Goal: Use online tool/utility: Utilize a website feature to perform a specific function

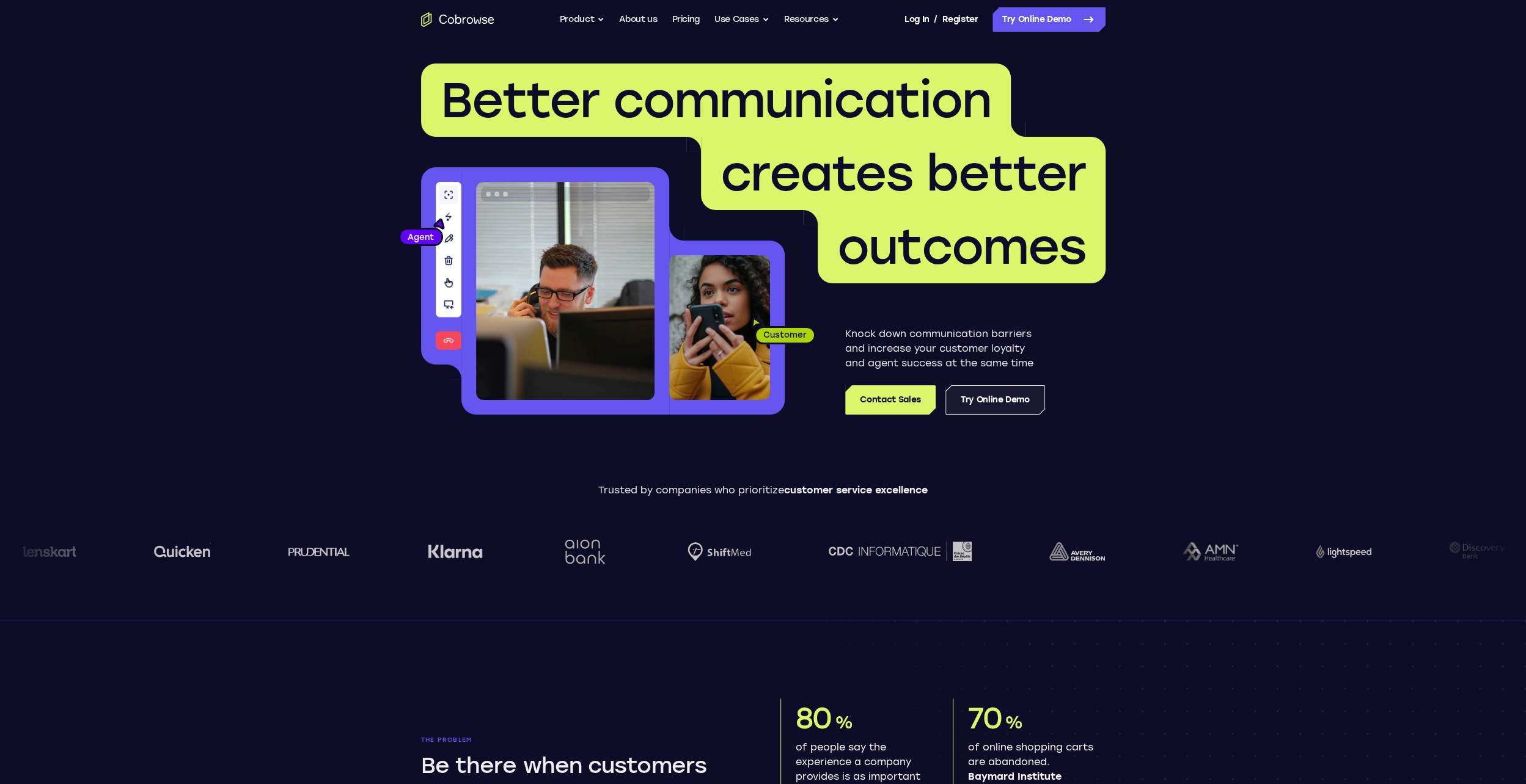
click at [1008, 402] on link "Try Online Demo" at bounding box center [995, 400] width 99 height 29
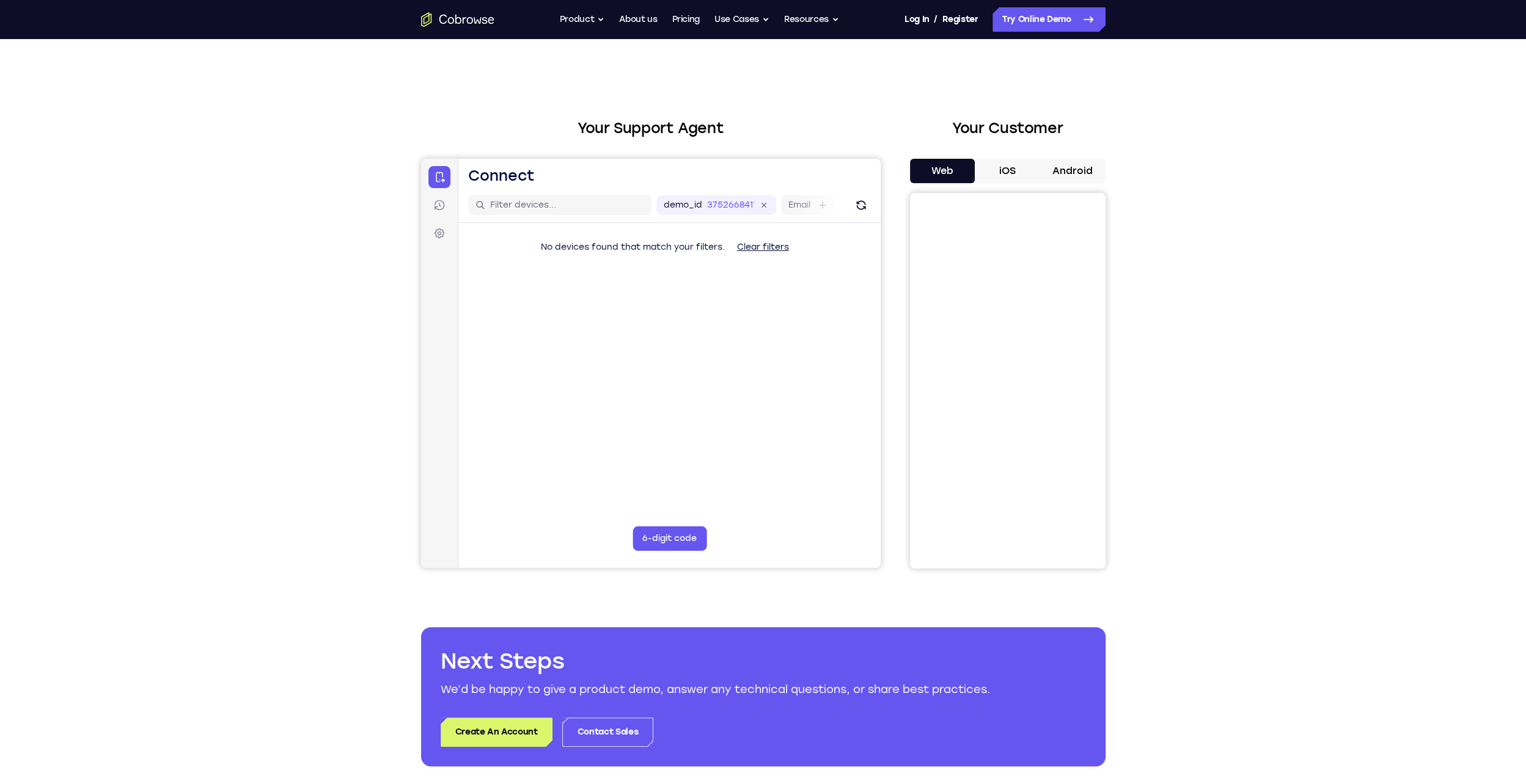
click at [1010, 171] on button "iOS" at bounding box center [1007, 171] width 65 height 24
click at [951, 172] on button "Web" at bounding box center [942, 171] width 65 height 24
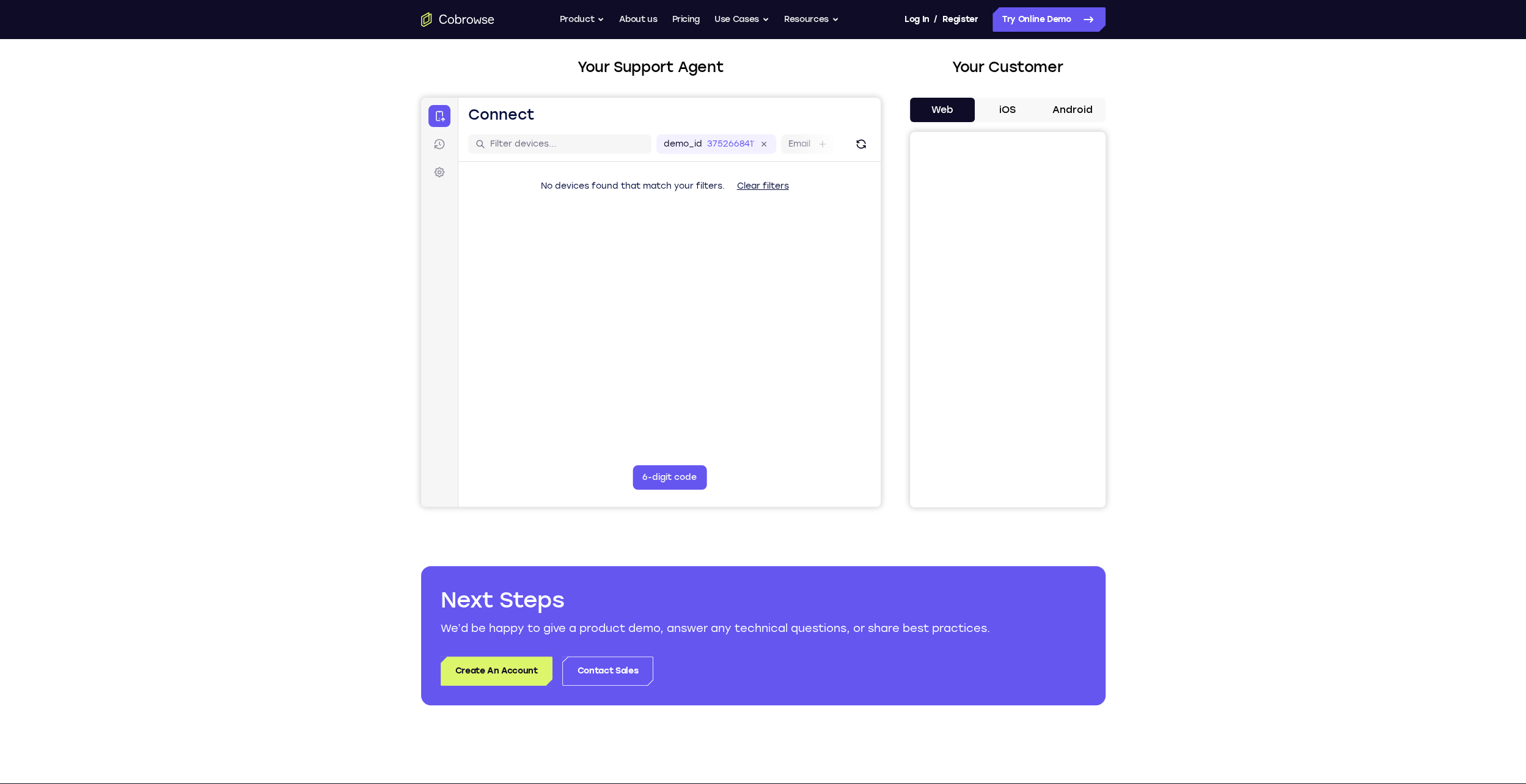
click at [657, 479] on button "6-digit code" at bounding box center [669, 477] width 74 height 24
click at [807, 143] on div at bounding box center [650, 302] width 459 height 410
click at [859, 144] on div at bounding box center [650, 302] width 459 height 410
click at [782, 183] on div at bounding box center [650, 302] width 459 height 410
click at [775, 189] on div at bounding box center [650, 302] width 459 height 410
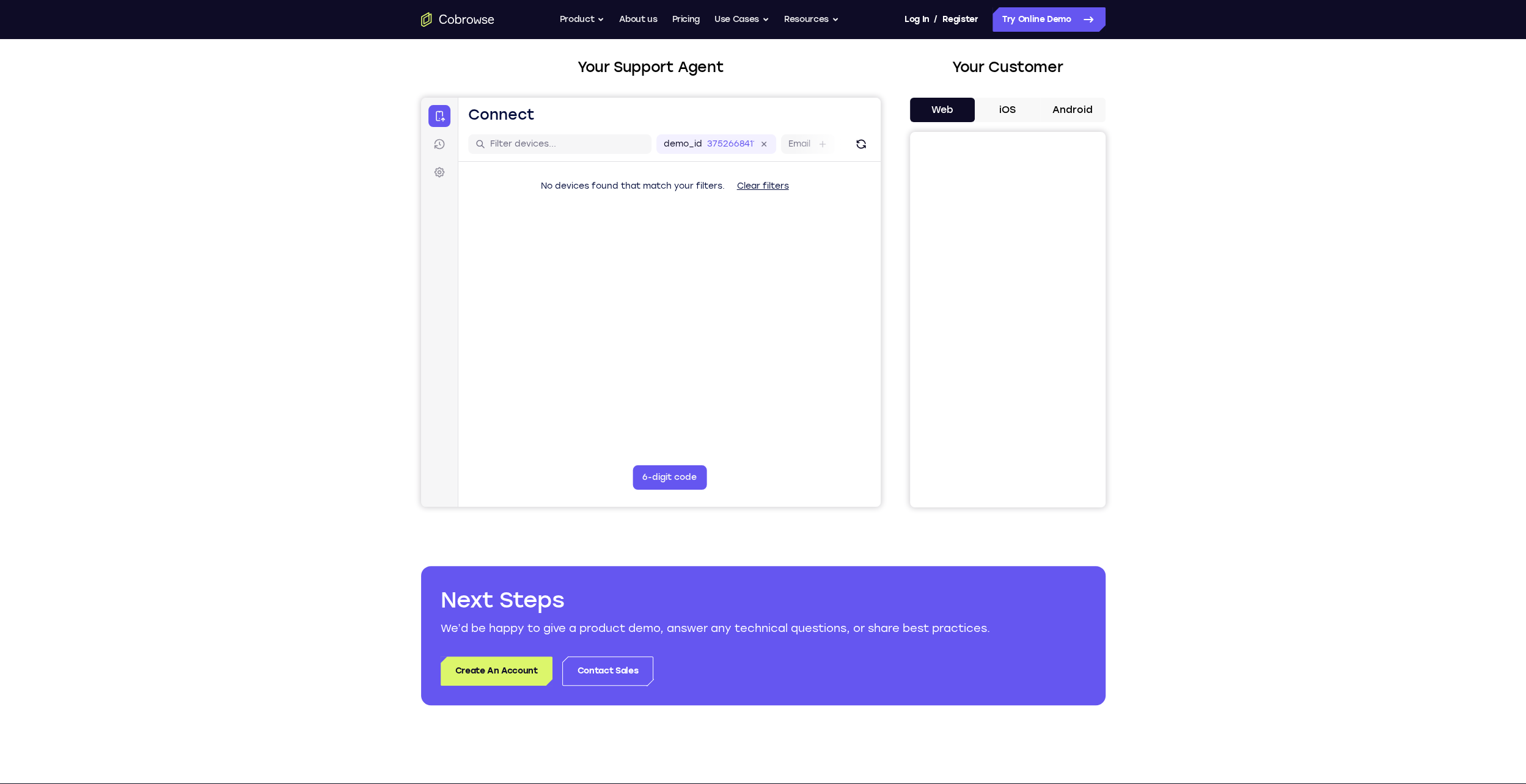
click at [546, 146] on div at bounding box center [650, 302] width 459 height 410
click at [437, 146] on div at bounding box center [650, 302] width 459 height 410
drag, startPoint x: 448, startPoint y: 177, endPoint x: 468, endPoint y: 141, distance: 41.2
click at [448, 175] on div at bounding box center [650, 302] width 459 height 410
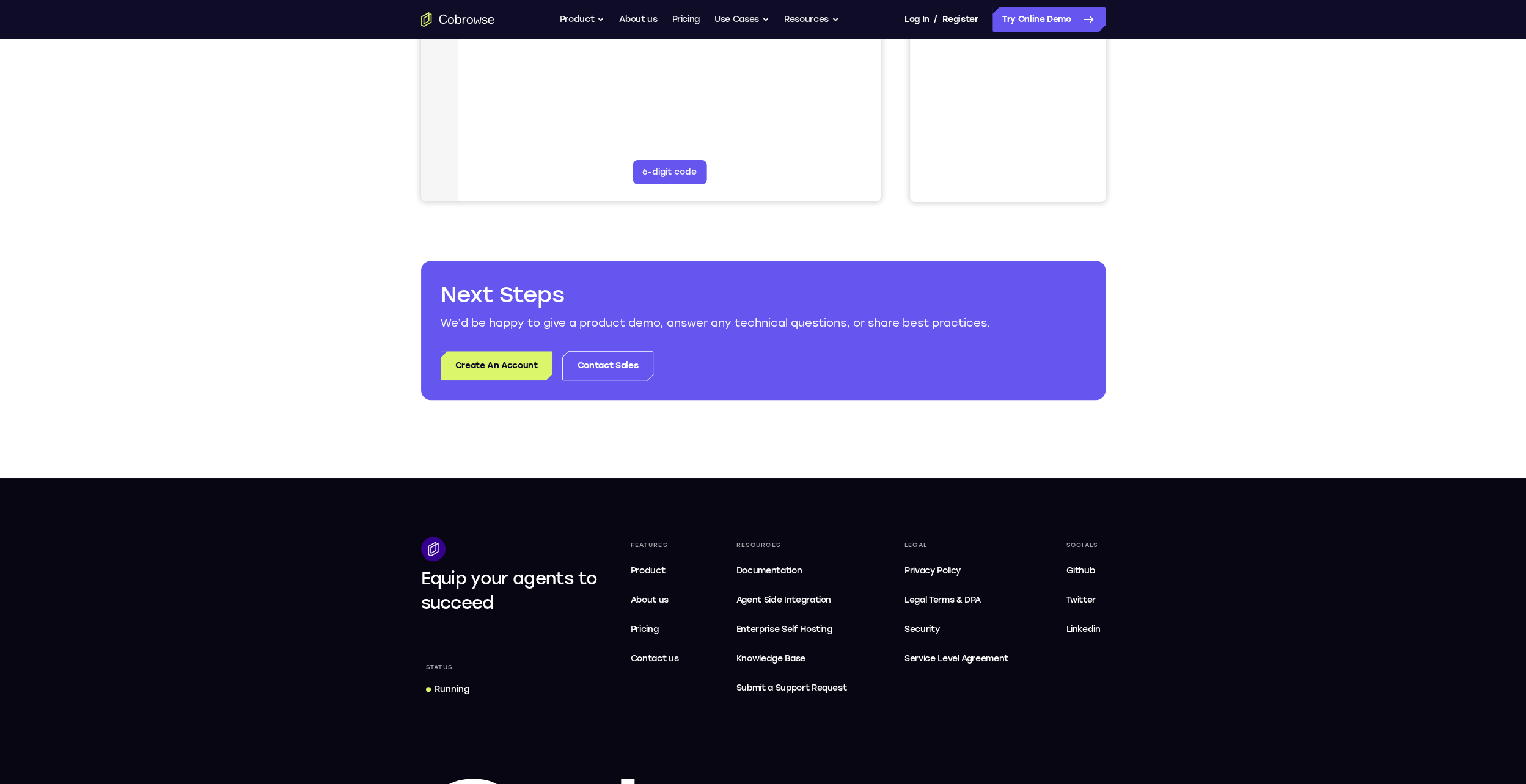
scroll to position [122, 0]
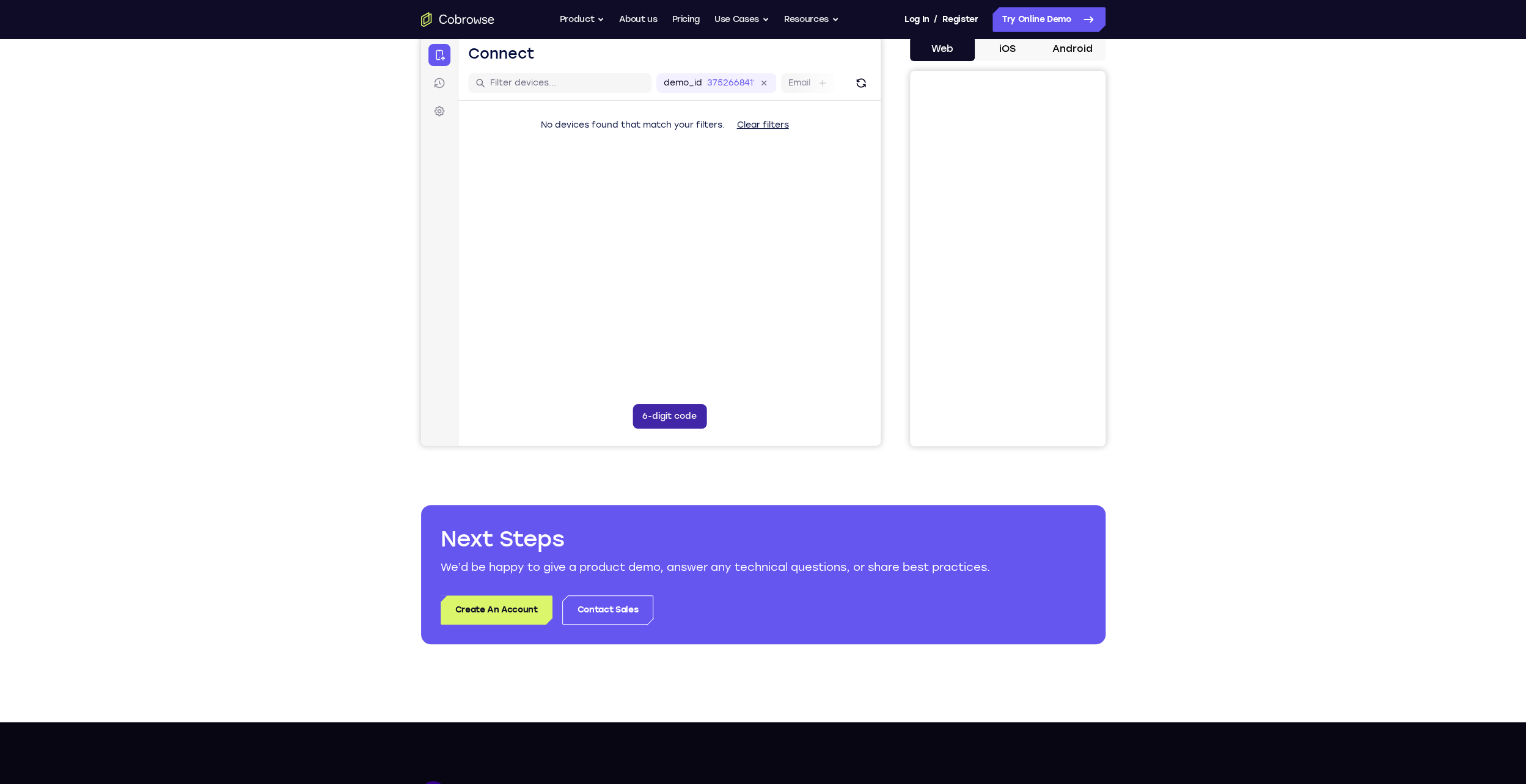
click at [666, 412] on button "6-digit code" at bounding box center [669, 416] width 74 height 24
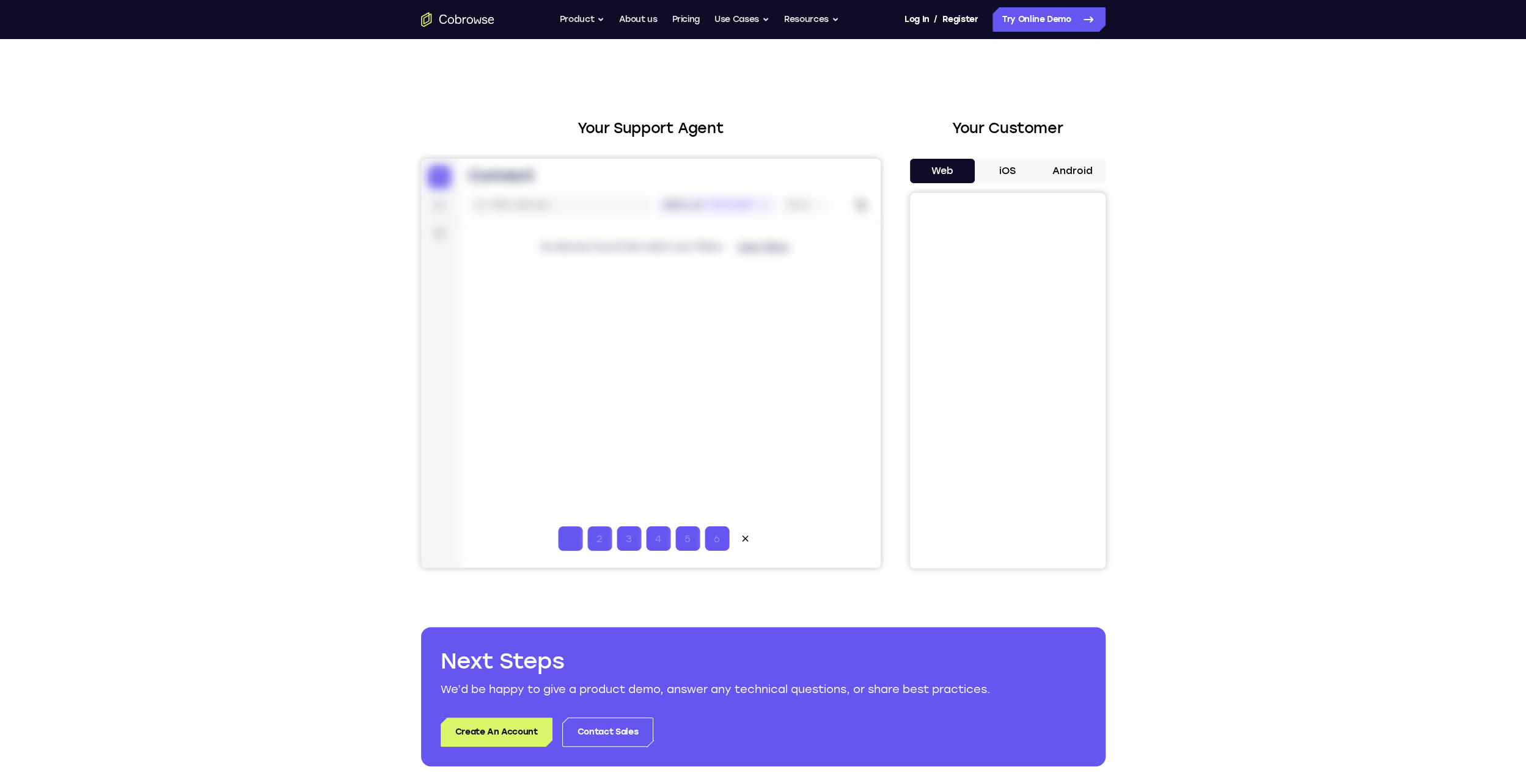
type input "1"
type input "2"
type input "3"
type input "4"
type input "5"
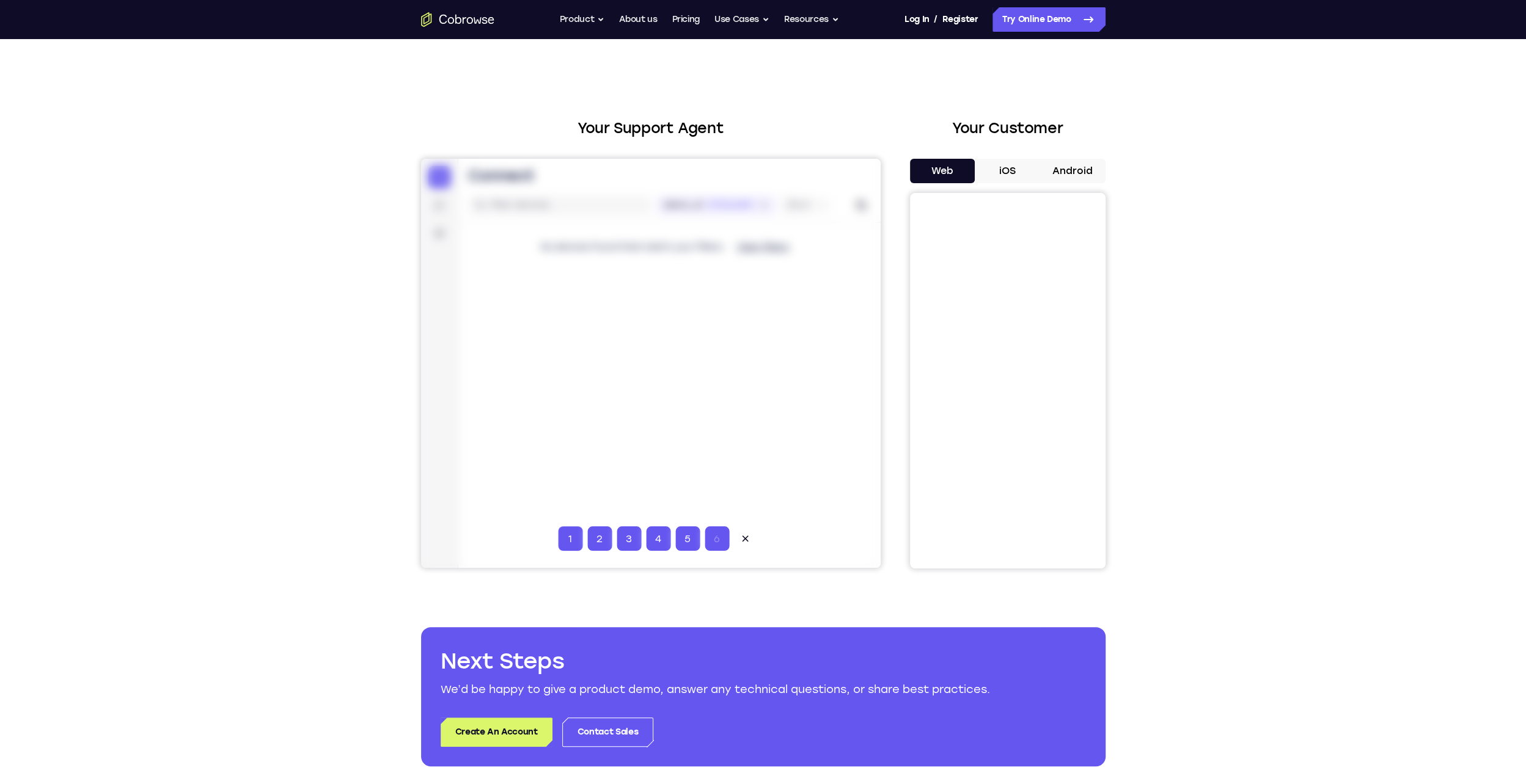
type input "6"
click at [842, 501] on div at bounding box center [650, 363] width 459 height 410
click at [1007, 171] on button "iOS" at bounding box center [1007, 171] width 65 height 24
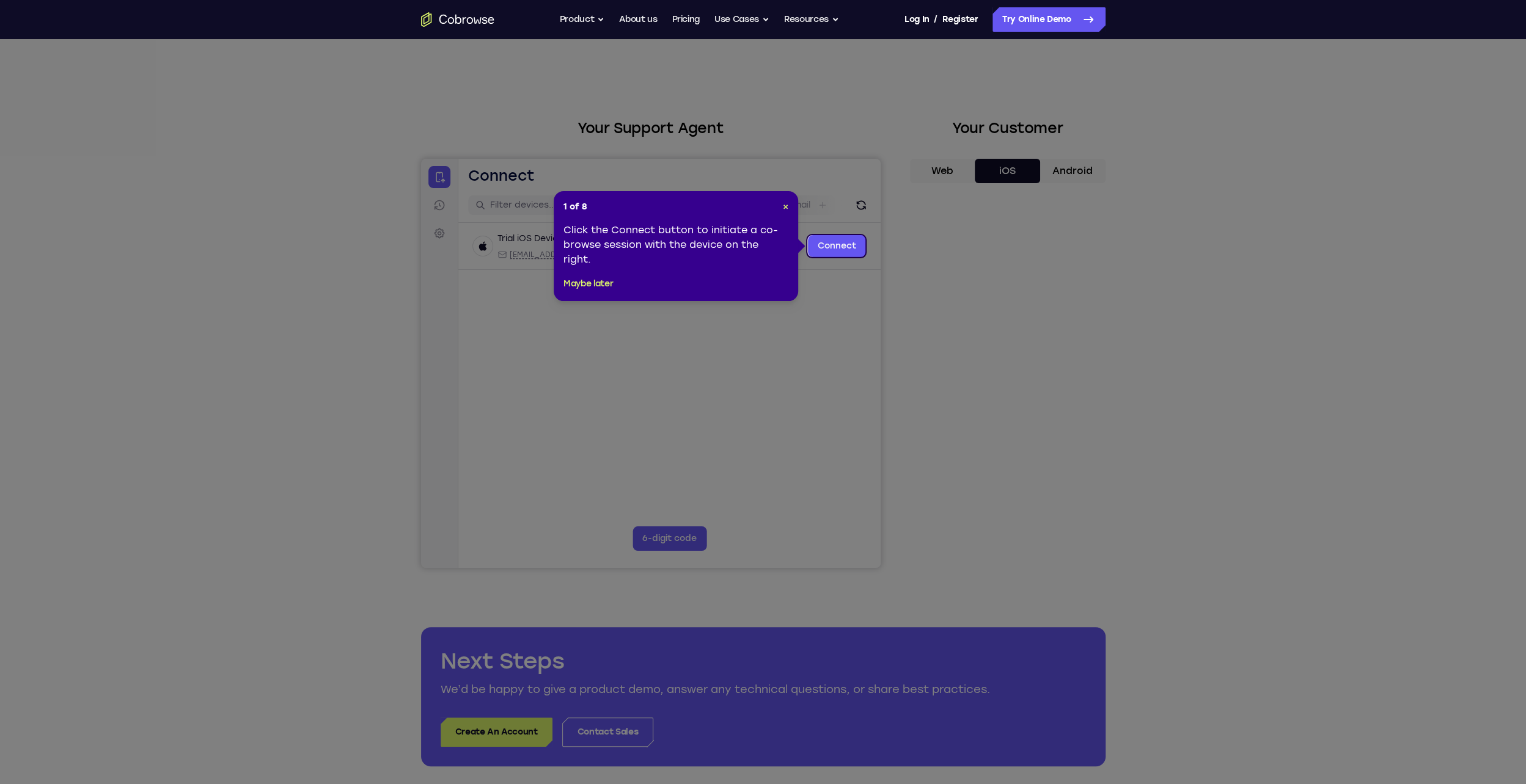
click at [855, 248] on div at bounding box center [650, 363] width 459 height 410
drag, startPoint x: 585, startPoint y: 281, endPoint x: 382, endPoint y: 126, distance: 255.4
click at [585, 281] on button "Maybe later" at bounding box center [588, 284] width 50 height 15
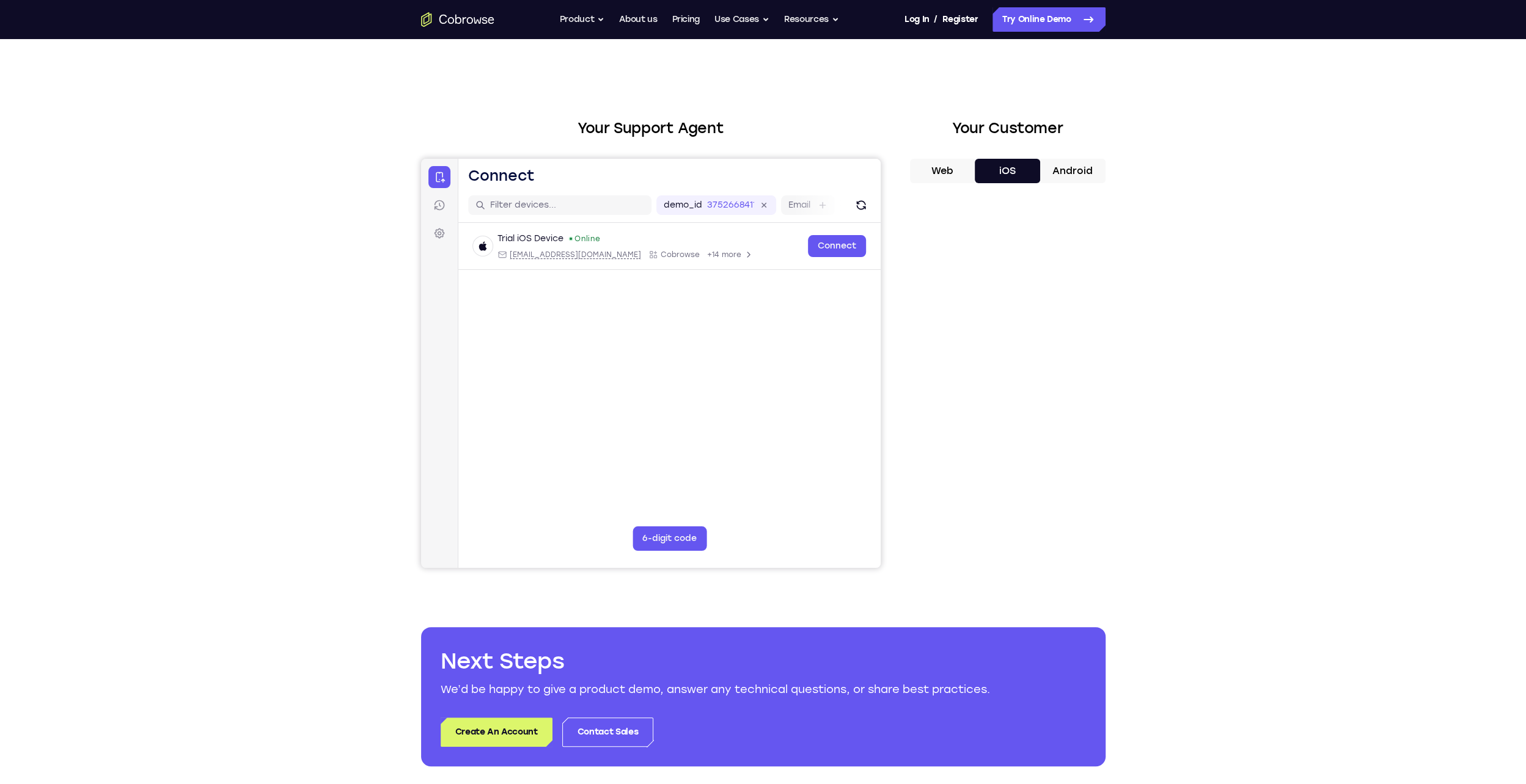
click at [838, 246] on div at bounding box center [650, 363] width 459 height 410
click at [674, 535] on button "6-digit code" at bounding box center [669, 538] width 74 height 24
click at [569, 552] on div at bounding box center [650, 363] width 459 height 410
drag, startPoint x: 842, startPoint y: 246, endPoint x: 808, endPoint y: 292, distance: 57.2
click at [841, 246] on div at bounding box center [650, 363] width 459 height 410
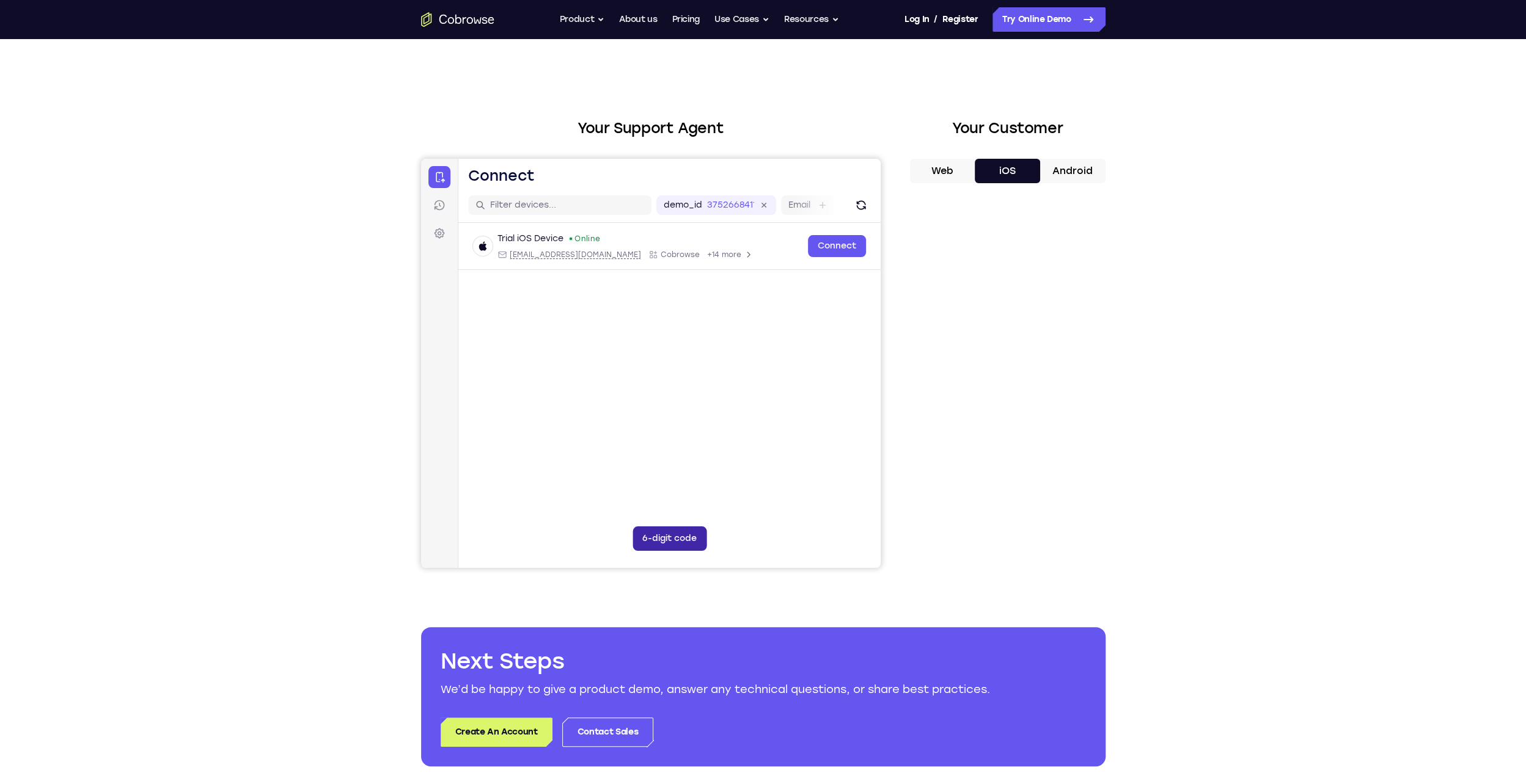
click at [673, 549] on button "6-digit code" at bounding box center [669, 538] width 74 height 24
click at [569, 541] on input "Code entry digit 1" at bounding box center [569, 538] width 25 height 24
type input "3"
type input "5"
type input "6"
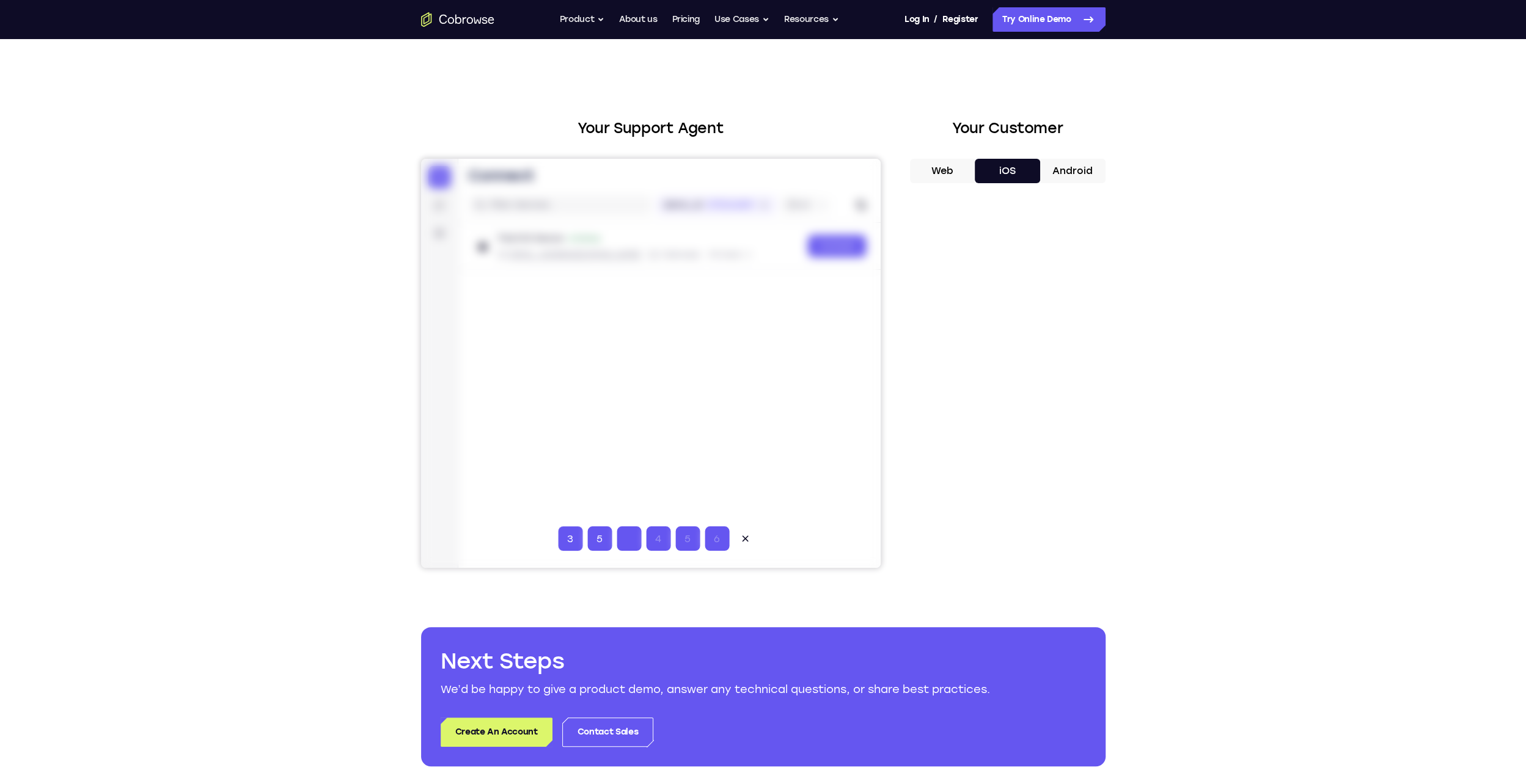
type input "9"
type input "6"
type input "4"
type input "0"
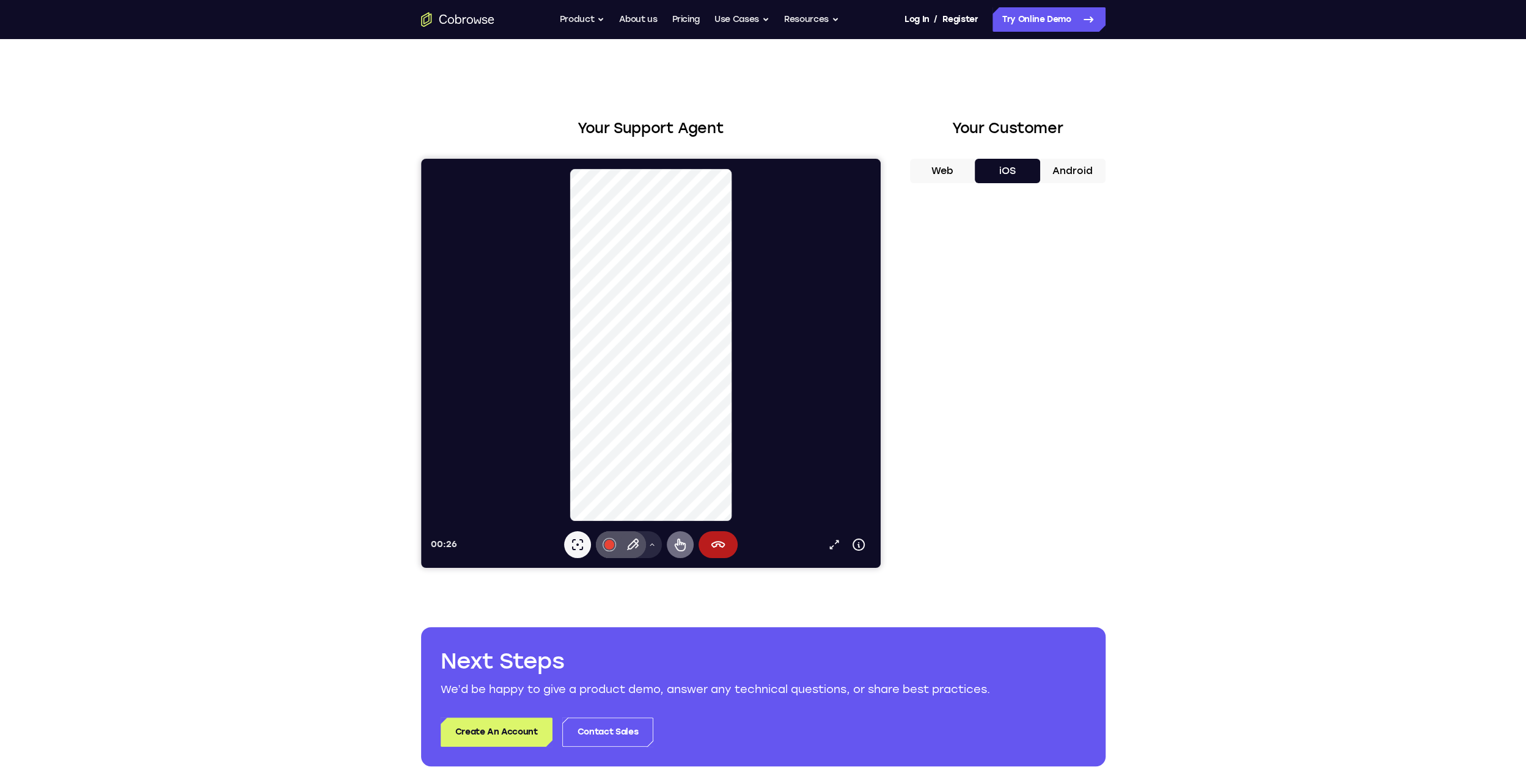
click at [681, 542] on icon at bounding box center [679, 545] width 11 height 13
click at [724, 544] on icon at bounding box center [717, 545] width 15 height 15
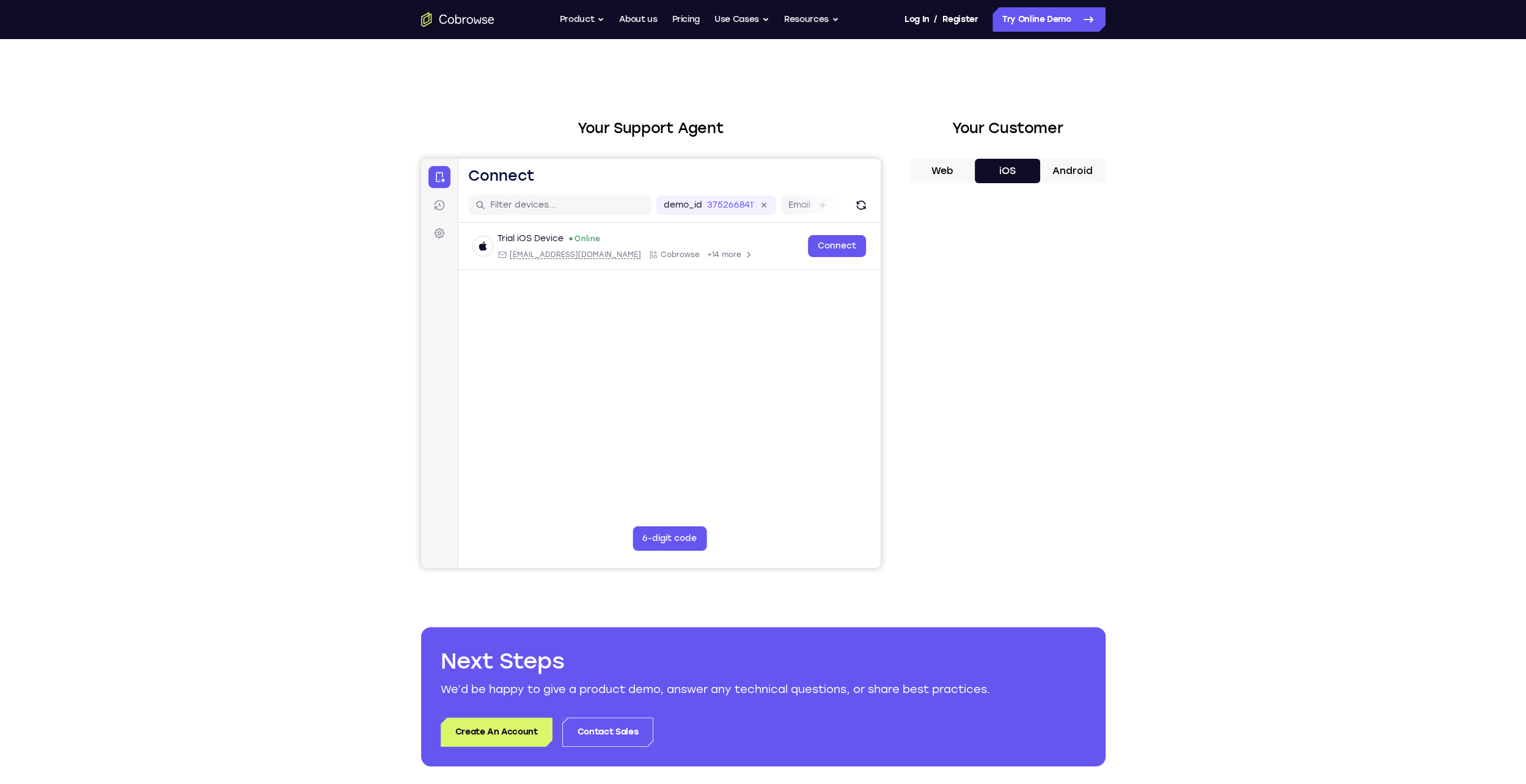
click at [466, 21] on icon "Go to the home page" at bounding box center [457, 19] width 74 height 15
